Goal: Submit feedback/report problem

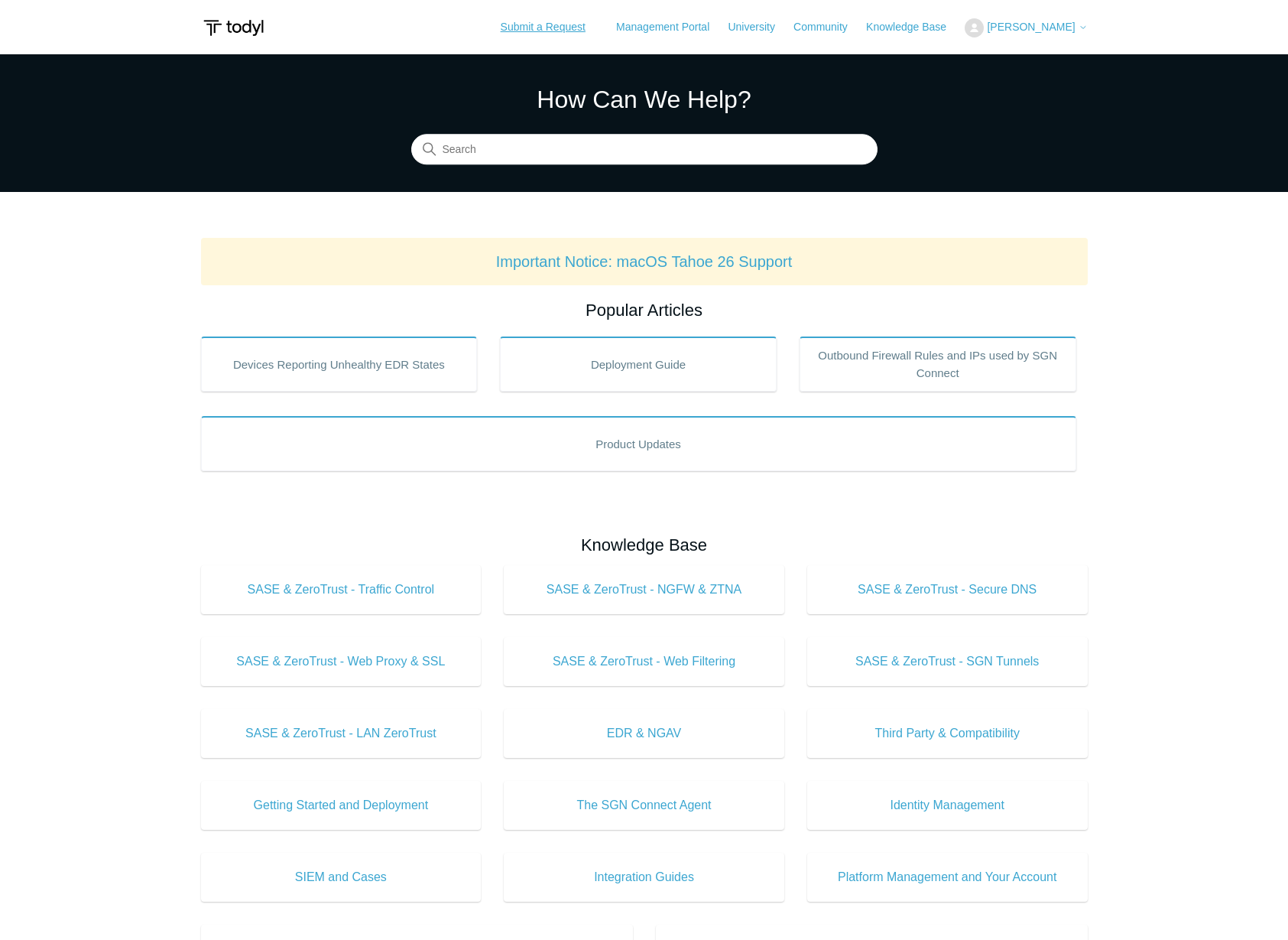
click at [567, 38] on link "Submit a Request" at bounding box center [543, 27] width 115 height 25
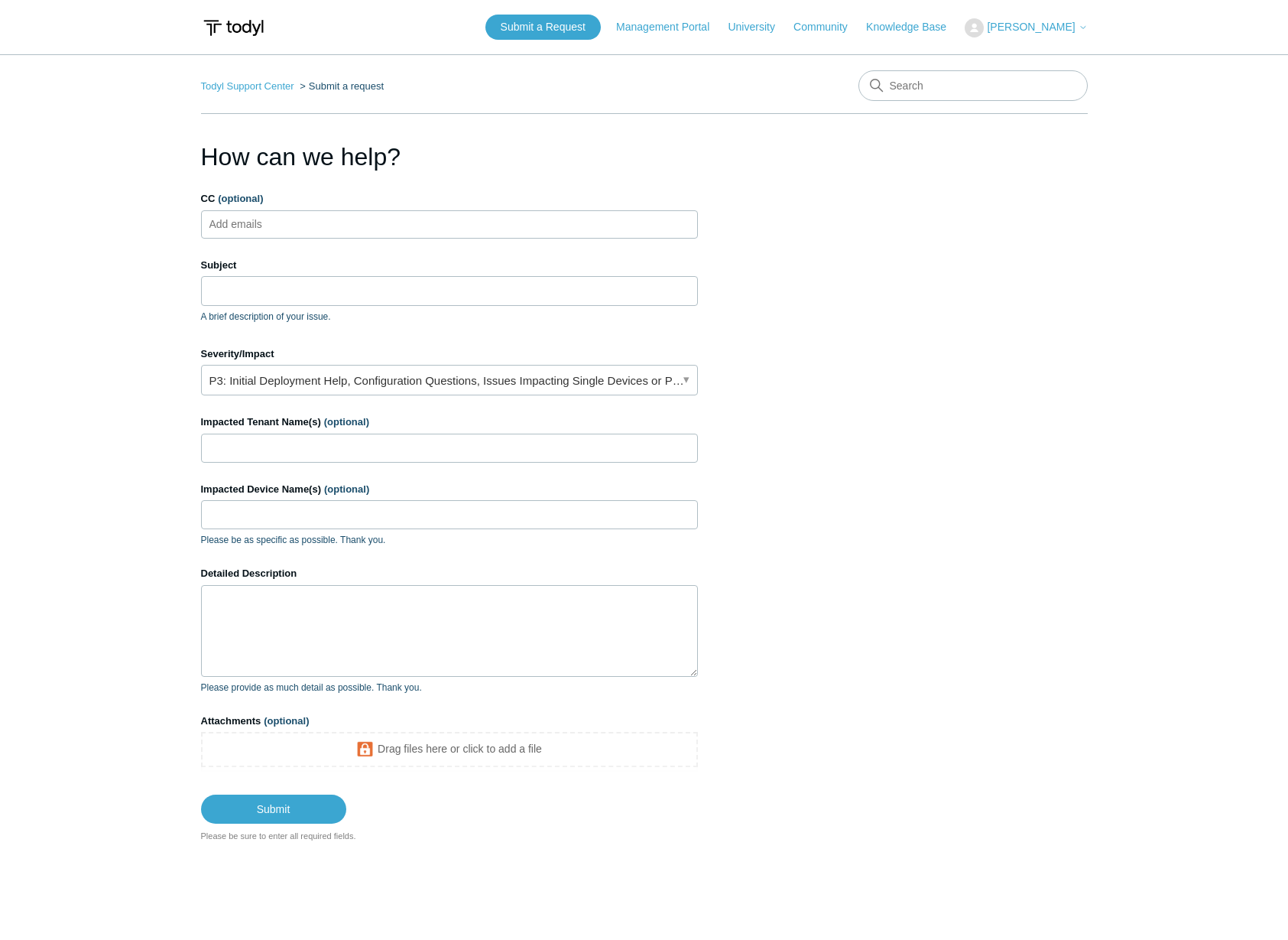
click at [369, 226] on ul "Add emails" at bounding box center [450, 224] width 497 height 28
click at [374, 298] on input "Subject" at bounding box center [450, 291] width 497 height 29
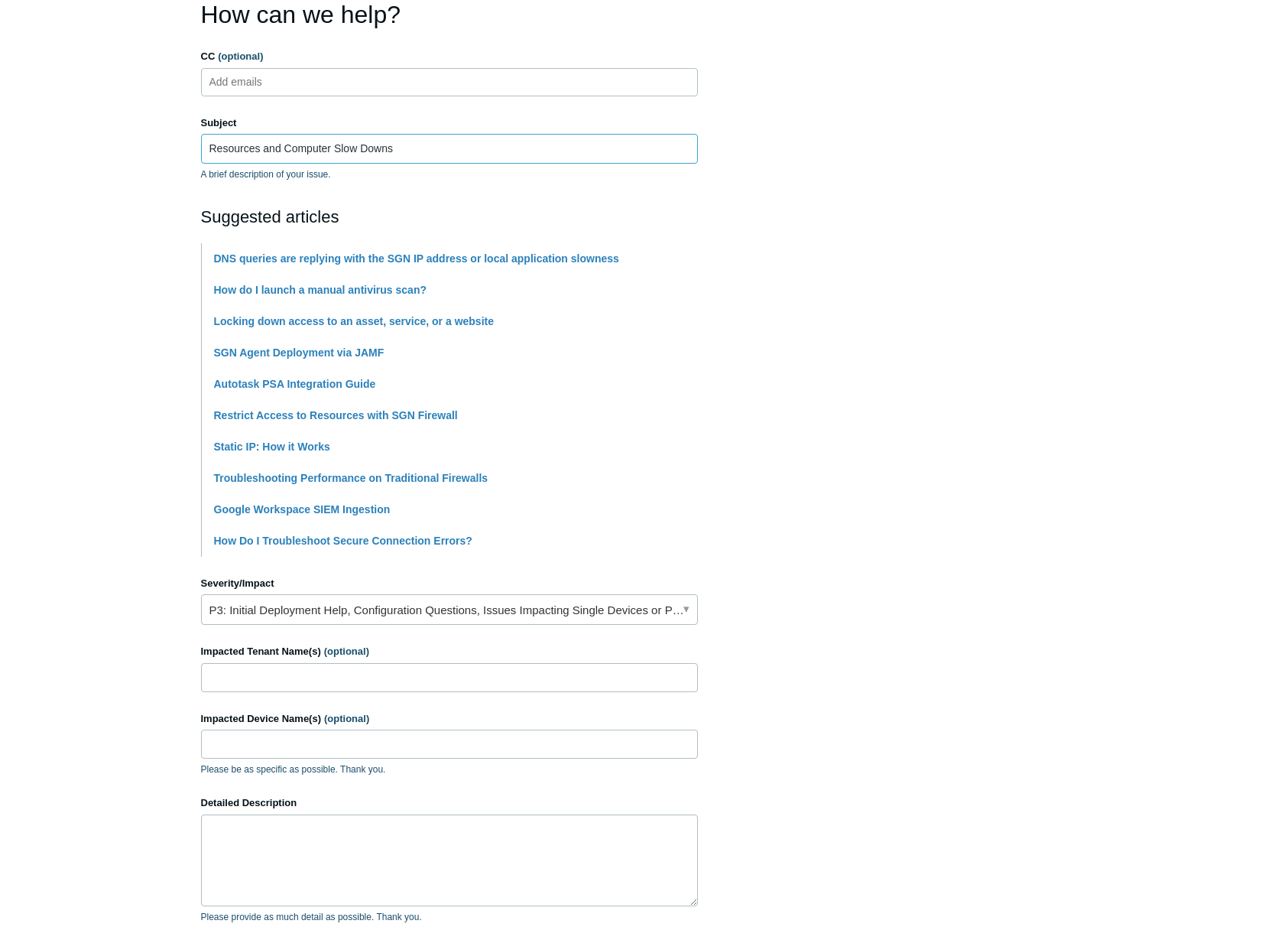
scroll to position [385, 0]
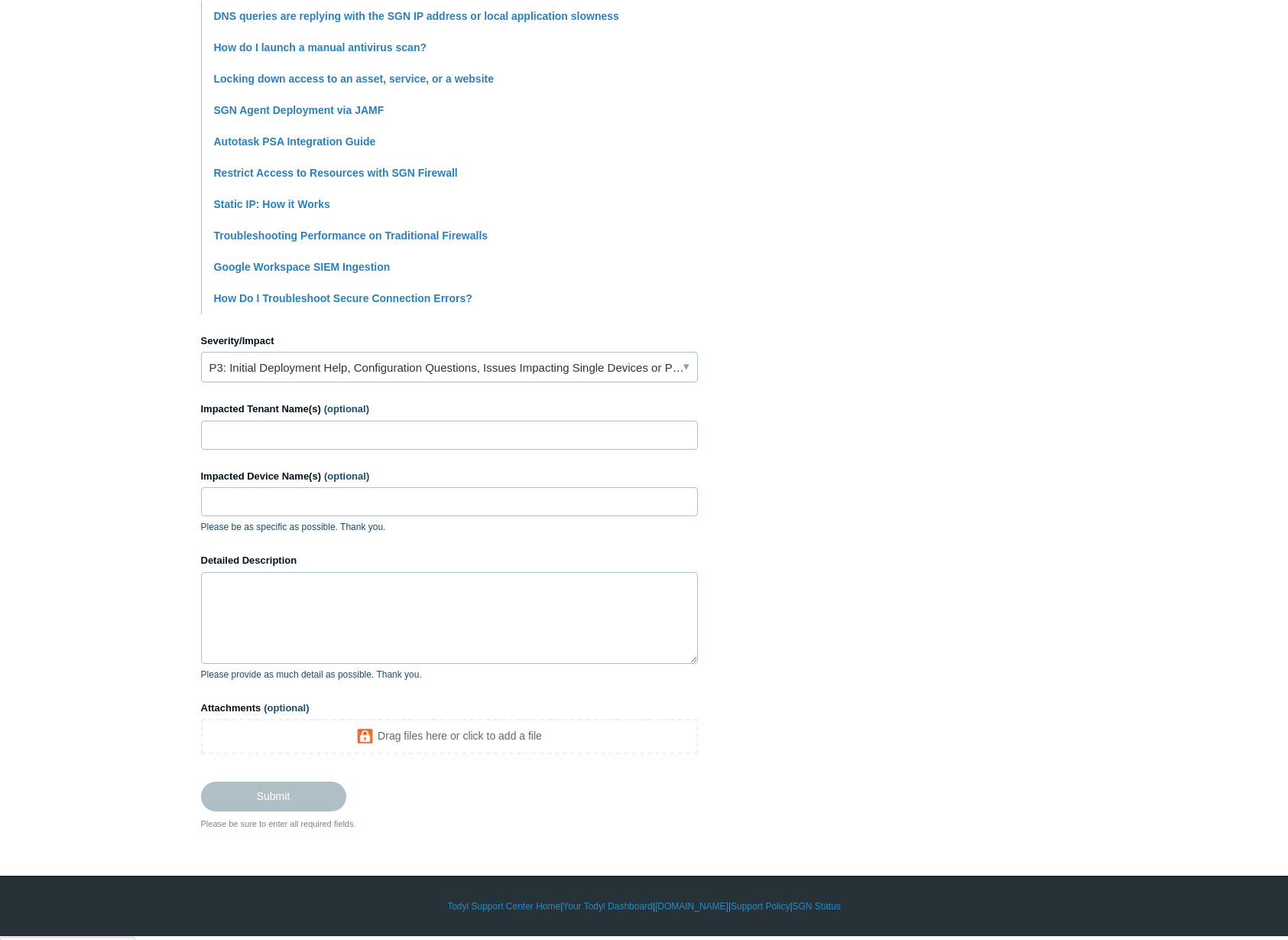
type input "Resources and Computer Slow Downs"
click at [372, 634] on textarea "Detailed Description" at bounding box center [450, 618] width 497 height 92
click at [508, 598] on textarea "Detailed Description" at bounding box center [450, 618] width 497 height 92
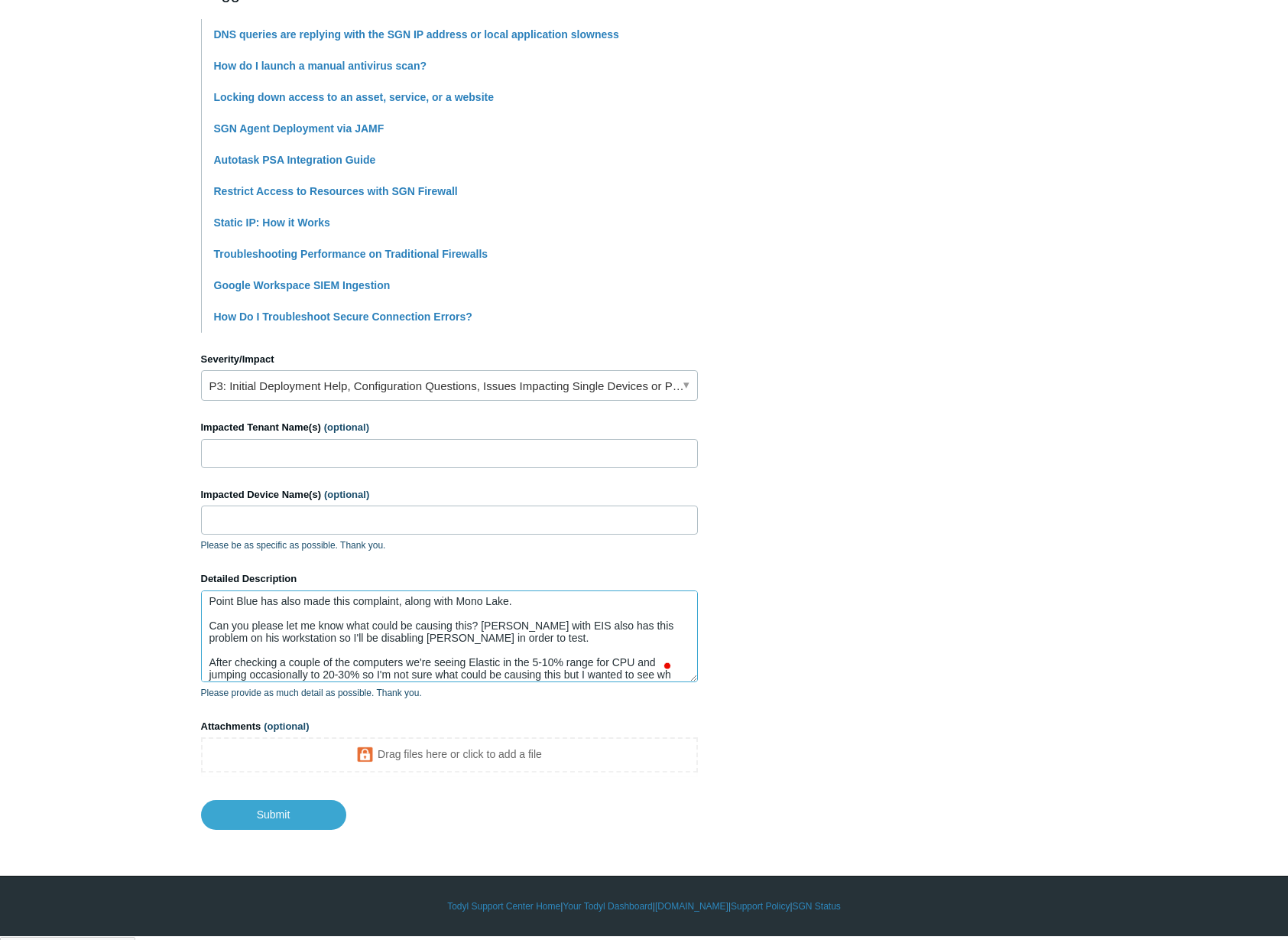
scroll to position [90, 0]
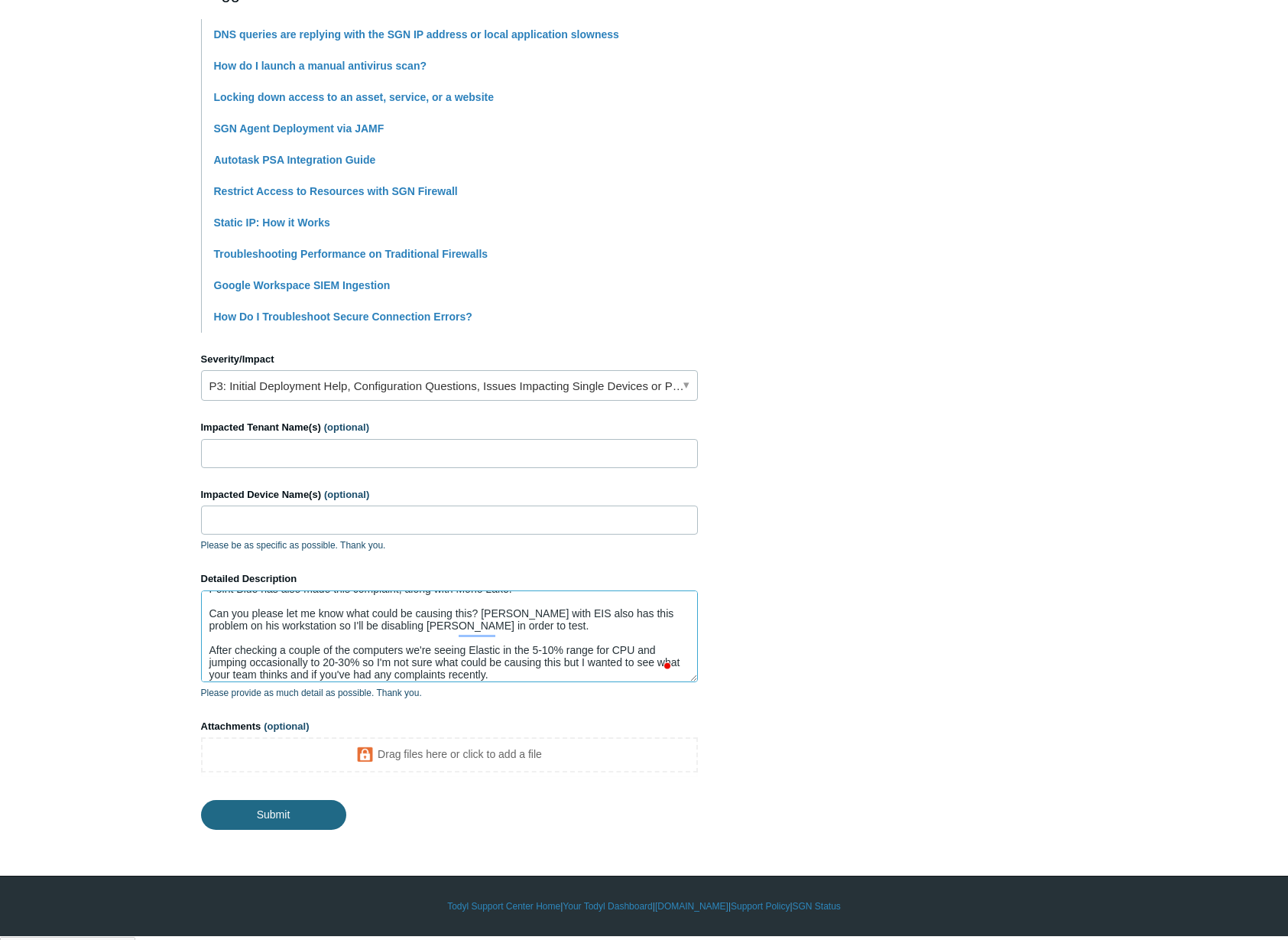
type textarea "We're getting a lot of complaints regarding computer resources. I haven't been …"
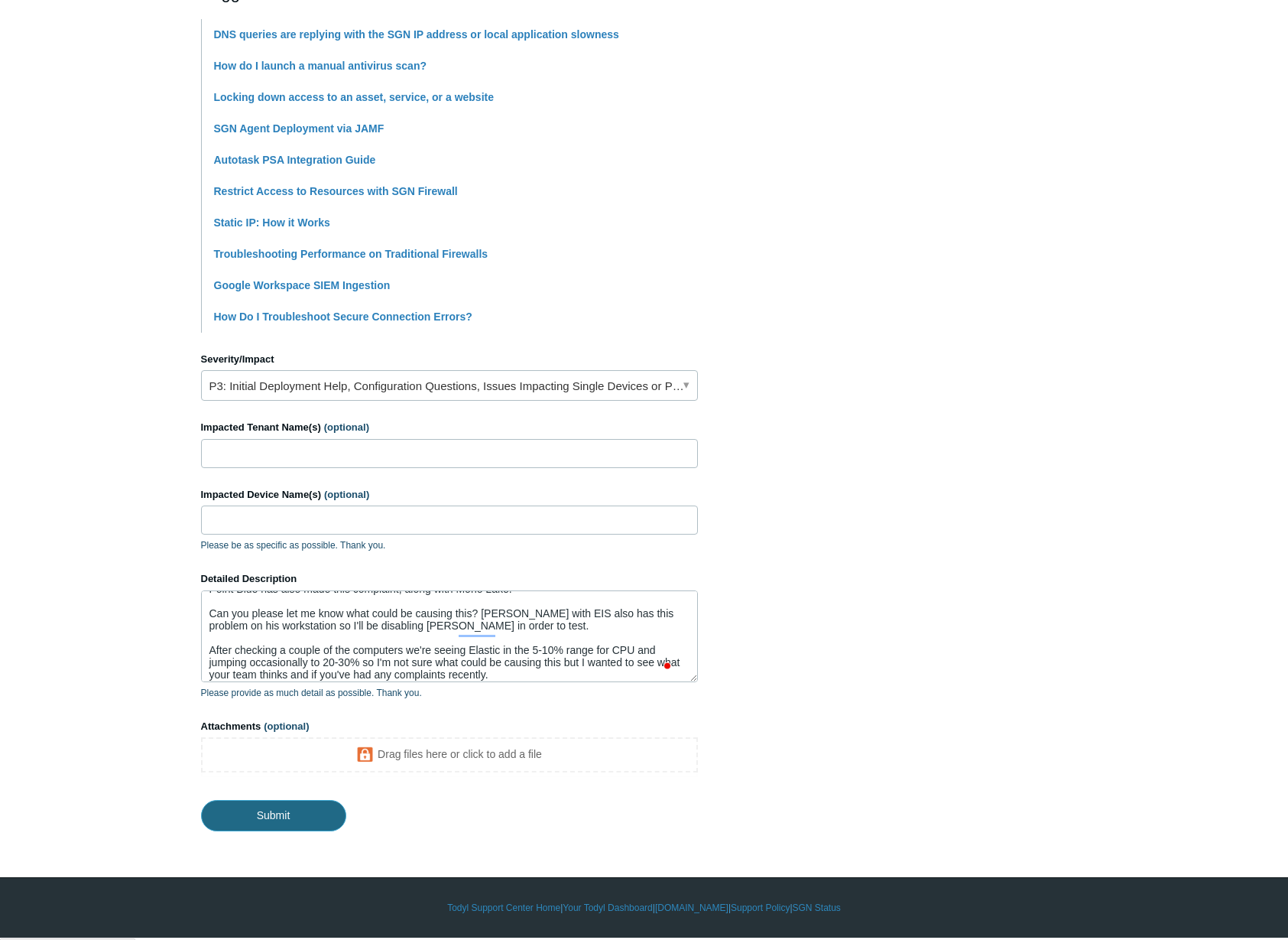
click at [293, 826] on input "Submit" at bounding box center [274, 815] width 145 height 31
